Goal: Transaction & Acquisition: Purchase product/service

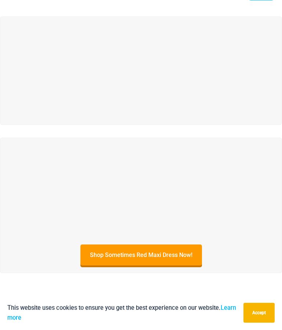
scroll to position [39, 0]
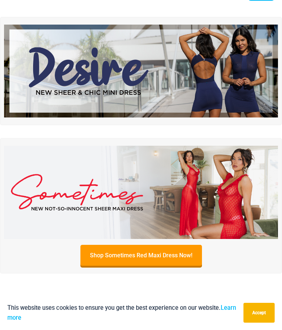
click at [57, 75] on img at bounding box center [141, 71] width 274 height 93
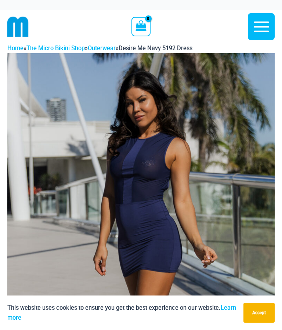
scroll to position [76, 0]
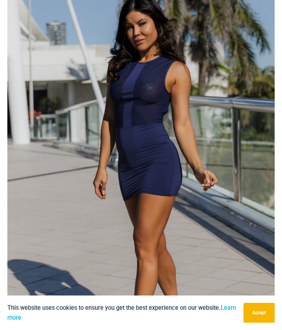
click at [258, 323] on button "Accept" at bounding box center [258, 313] width 31 height 20
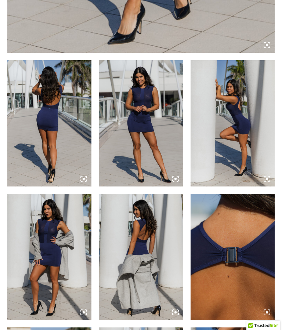
scroll to position [403, 0]
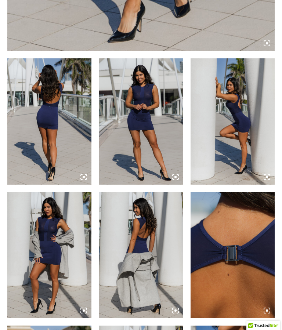
click at [41, 116] on img at bounding box center [49, 121] width 84 height 126
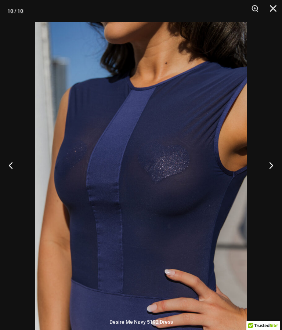
click at [61, 100] on img at bounding box center [141, 181] width 212 height 318
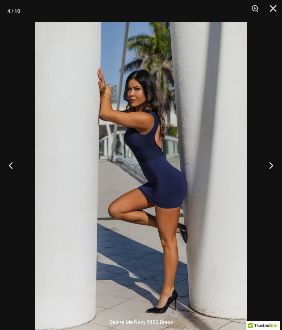
click at [272, 11] on button "Close" at bounding box center [270, 11] width 18 height 22
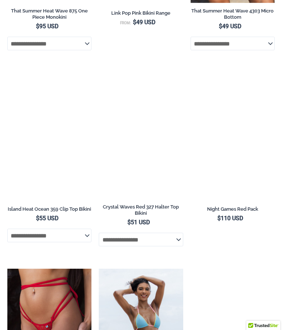
scroll to position [2434, 0]
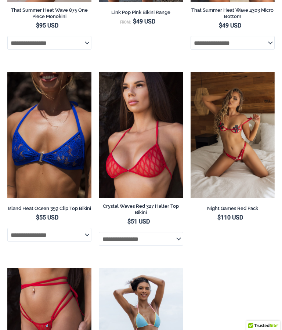
click at [191, 72] on img at bounding box center [191, 72] width 0 height 0
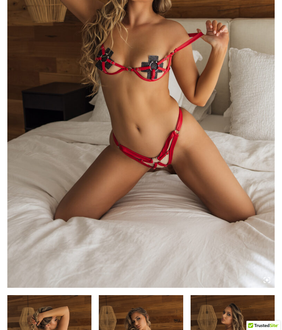
scroll to position [166, 0]
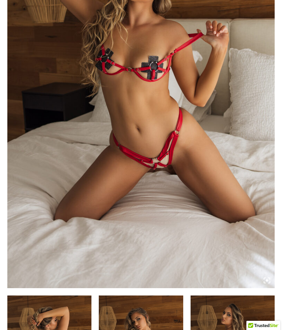
click at [222, 203] on img at bounding box center [140, 87] width 267 height 401
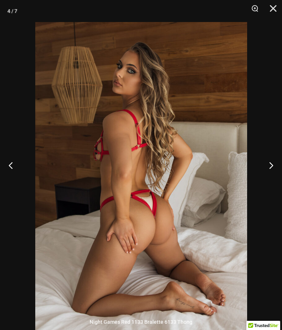
click at [279, 7] on button "Close" at bounding box center [270, 11] width 18 height 22
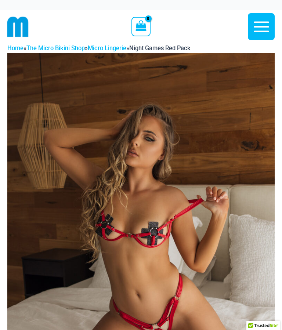
scroll to position [0, 0]
click at [18, 27] on img at bounding box center [17, 26] width 21 height 21
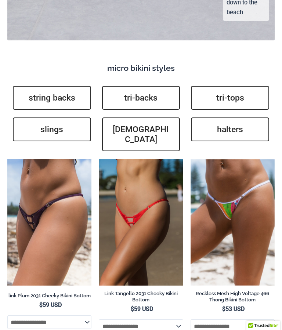
scroll to position [2197, 0]
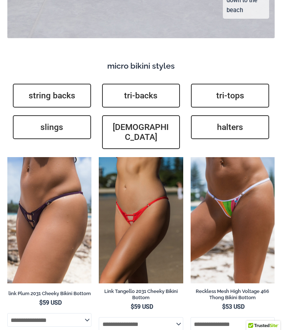
click at [47, 115] on link "slings" at bounding box center [52, 127] width 78 height 24
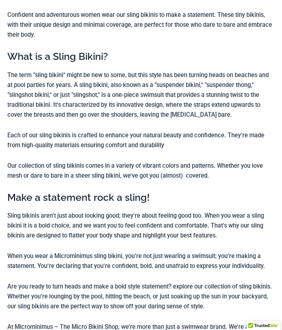
scroll to position [101, 0]
